Goal: Information Seeking & Learning: Learn about a topic

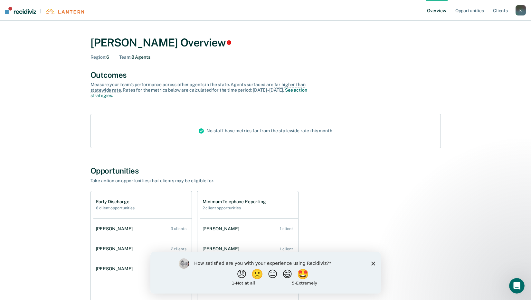
scroll to position [59, 0]
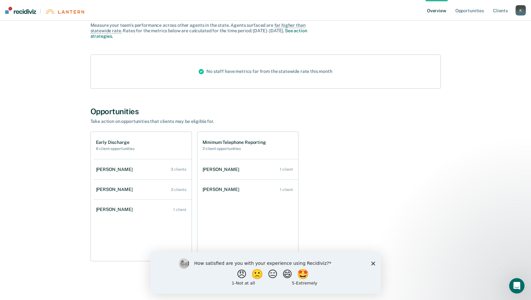
click at [372, 261] on icon "Close survey" at bounding box center [373, 263] width 4 height 4
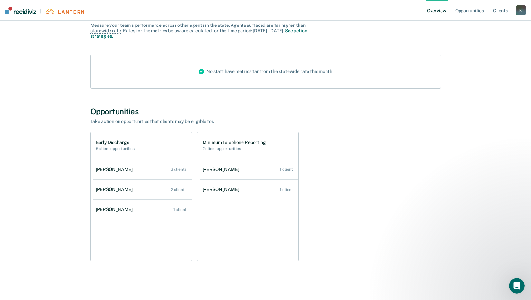
scroll to position [0, 0]
